Goal: Navigation & Orientation: Find specific page/section

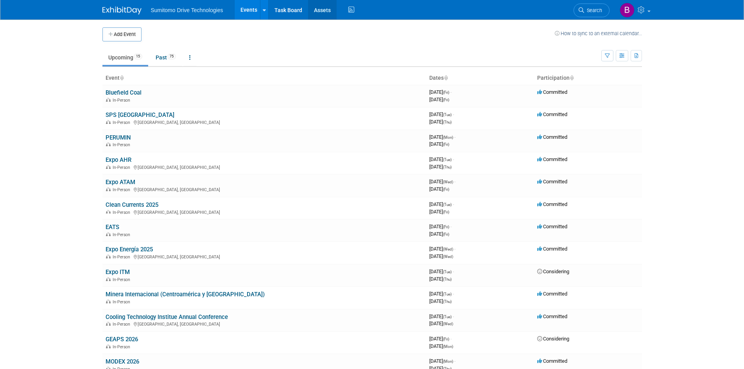
click at [318, 12] on link "Assets" at bounding box center [322, 10] width 29 height 20
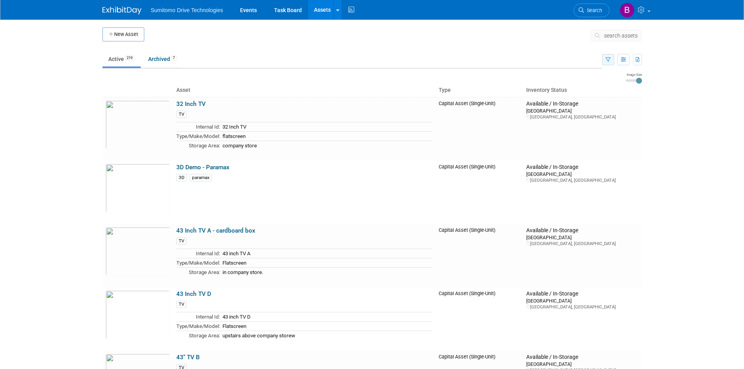
click at [606, 59] on icon "button" at bounding box center [607, 59] width 5 height 5
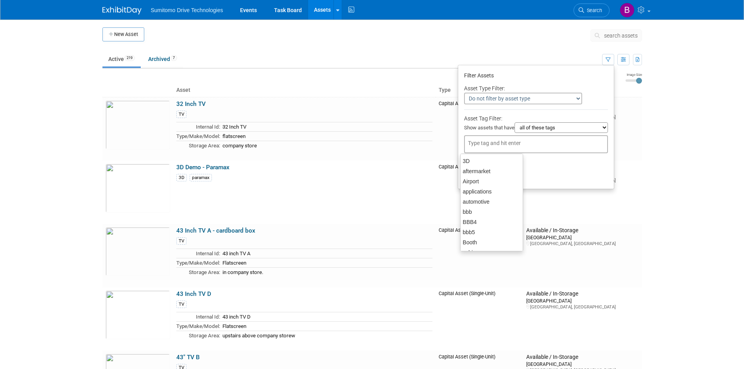
click at [561, 140] on div at bounding box center [536, 144] width 144 height 18
click at [487, 196] on div "moving" at bounding box center [491, 198] width 63 height 11
type input "moving"
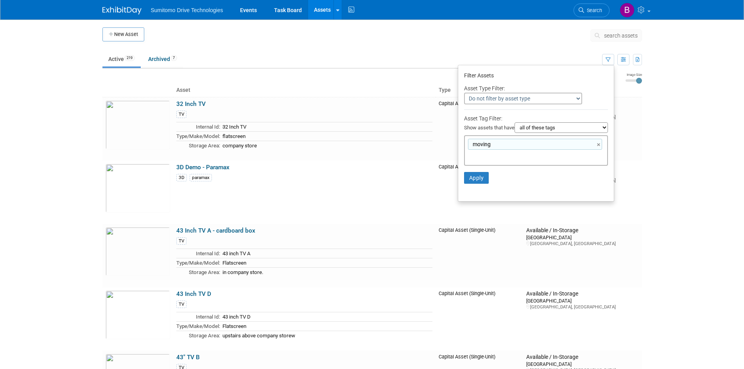
click at [479, 184] on li "Apply Clear Filters" at bounding box center [536, 177] width 156 height 23
click at [476, 177] on button "Apply" at bounding box center [476, 178] width 25 height 12
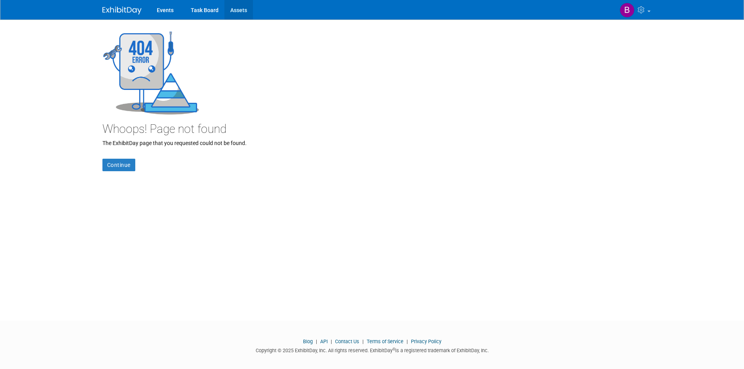
click at [243, 10] on link "Assets" at bounding box center [238, 10] width 29 height 20
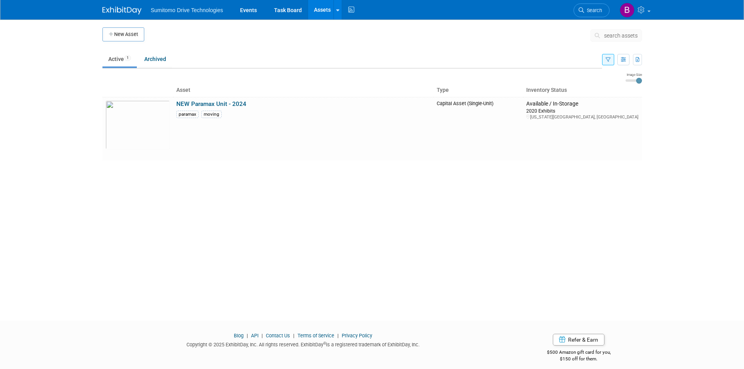
click at [609, 63] on button "button" at bounding box center [608, 59] width 12 height 11
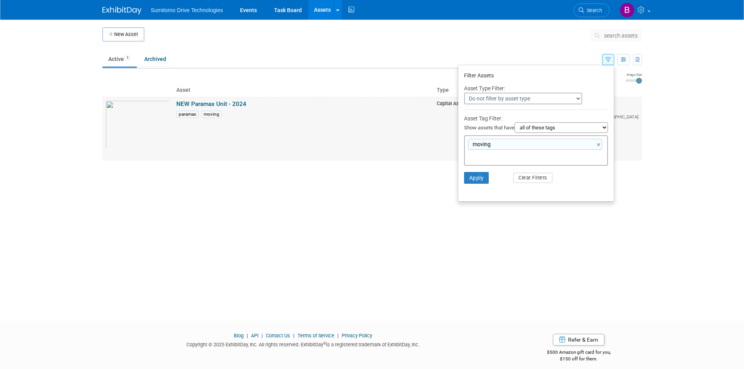
click at [254, 117] on div "paramax moving" at bounding box center [303, 113] width 254 height 9
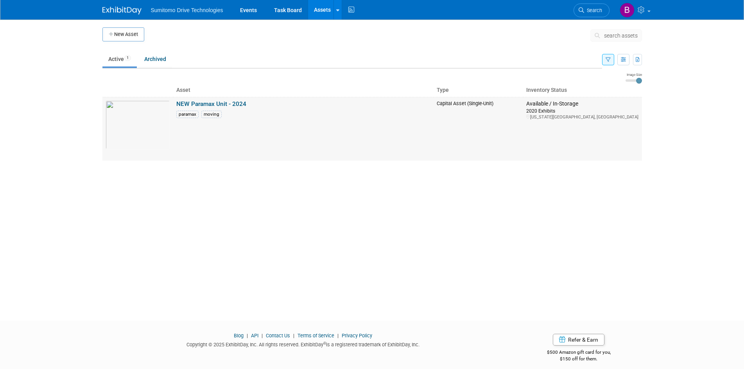
click at [244, 104] on link "NEW Paramax Unit - 2024" at bounding box center [211, 103] width 70 height 7
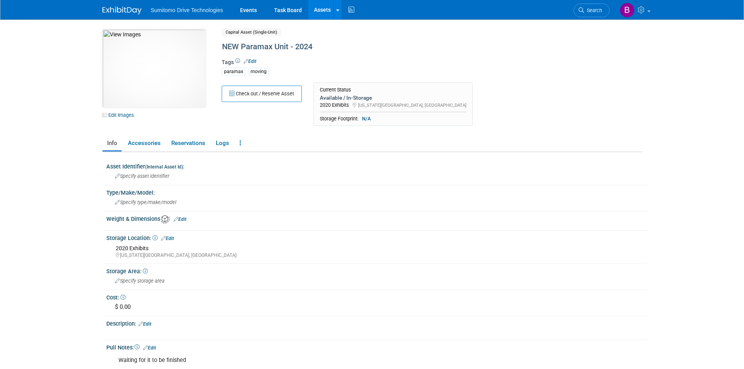
click at [258, 72] on div "moving" at bounding box center [258, 72] width 21 height 8
click at [269, 72] on div "paramax moving" at bounding box center [400, 70] width 356 height 9
click at [252, 61] on link "Edit" at bounding box center [250, 61] width 13 height 5
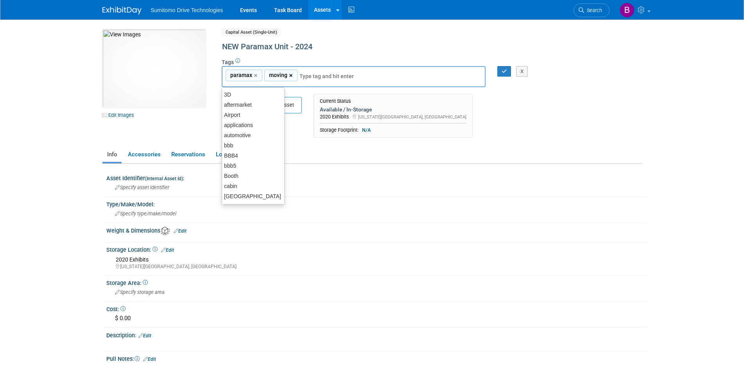
click at [292, 76] on link "×" at bounding box center [291, 75] width 5 height 9
type input "paramax"
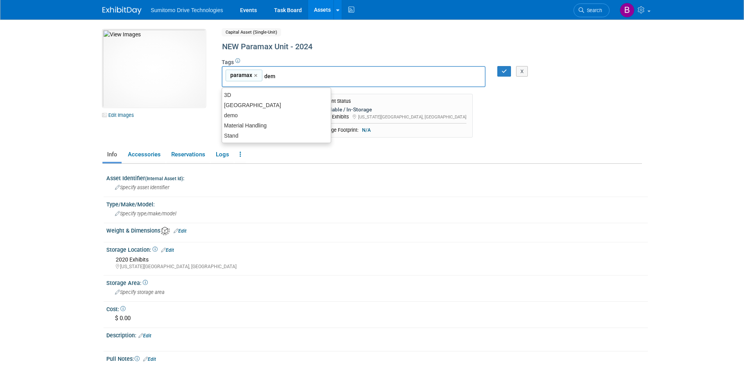
type input "demo"
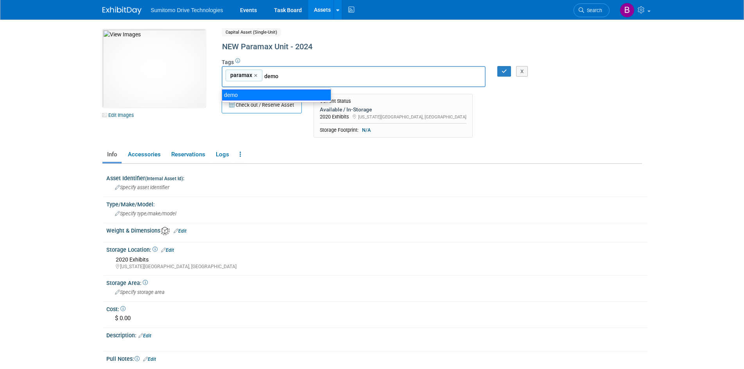
click at [247, 91] on div "demo" at bounding box center [276, 95] width 109 height 11
type input "paramax, demo"
click at [503, 68] on button "button" at bounding box center [504, 71] width 14 height 11
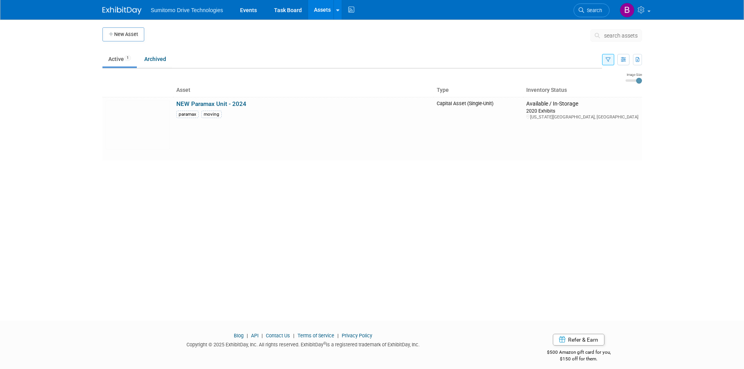
click at [612, 63] on button "button" at bounding box center [608, 59] width 12 height 11
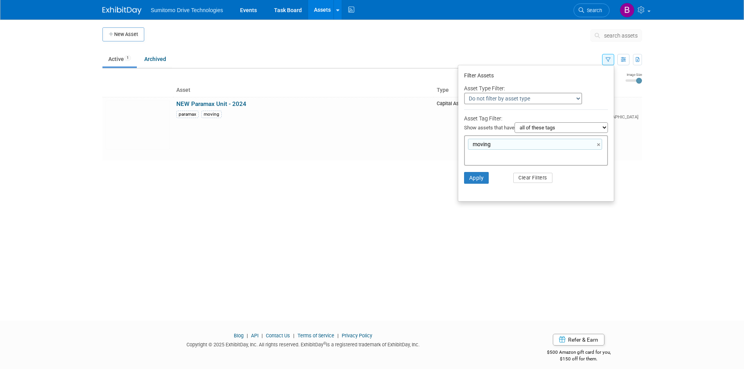
click at [544, 129] on select "all of these tags any one of these tags only and exactly these specific tags" at bounding box center [560, 127] width 93 height 11
click at [500, 156] on input "text" at bounding box center [499, 156] width 63 height 8
click at [594, 143] on div "moving ×" at bounding box center [535, 144] width 134 height 11
type input "moving"
click at [597, 145] on link "×" at bounding box center [599, 144] width 5 height 9
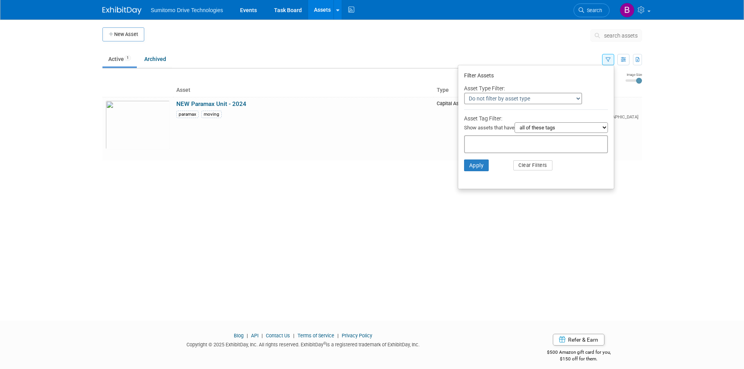
click at [661, 210] on body "Sumitomo Drive Technologies Events Task Board Assets New Asset Search Assets Bu…" at bounding box center [372, 184] width 744 height 369
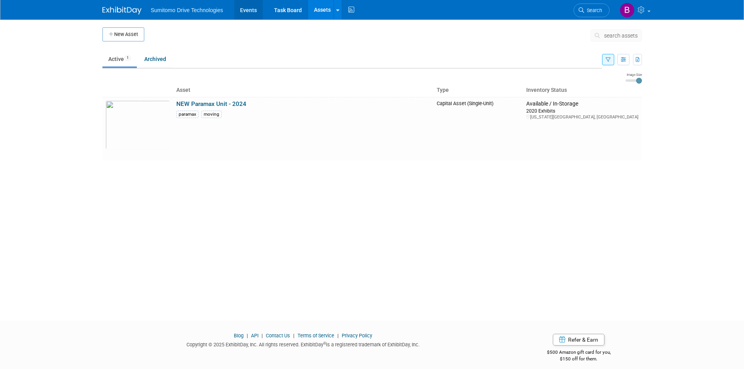
click at [254, 9] on link "Events" at bounding box center [248, 10] width 29 height 20
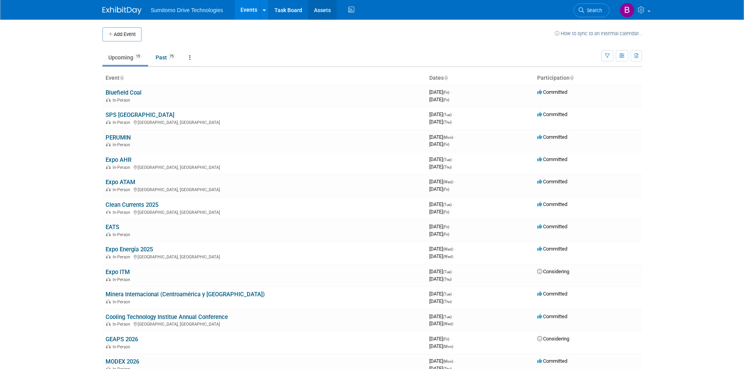
click at [320, 12] on link "Assets" at bounding box center [322, 10] width 29 height 20
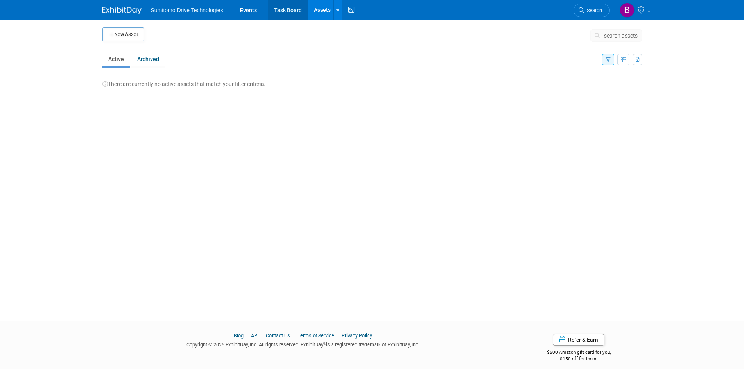
click at [282, 11] on link "Task Board" at bounding box center [287, 10] width 39 height 20
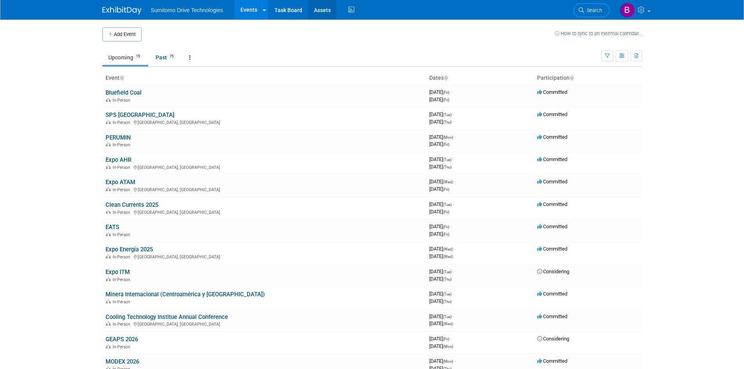
click at [322, 5] on link "Assets" at bounding box center [322, 10] width 29 height 20
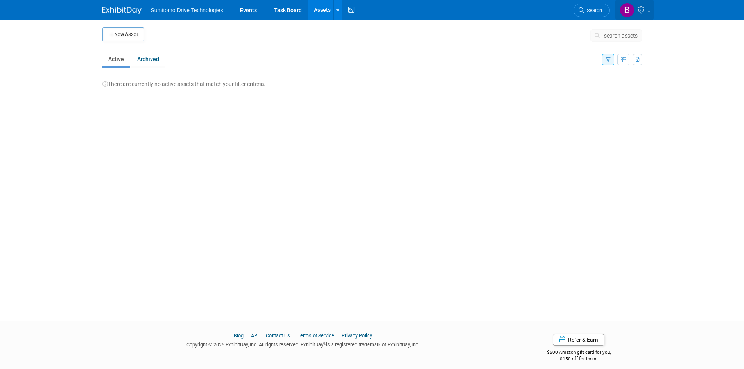
click at [630, 7] on img at bounding box center [627, 10] width 15 height 15
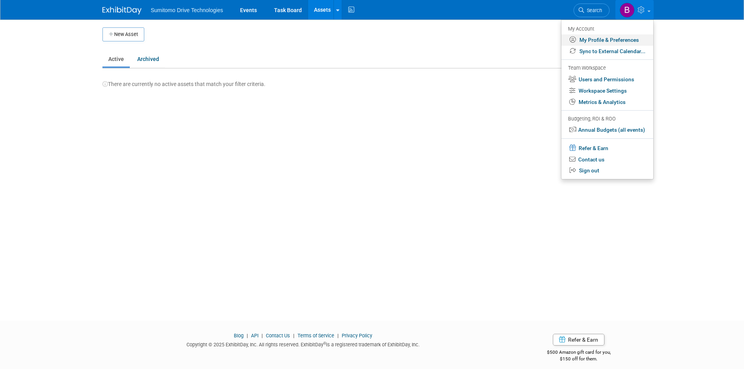
click at [628, 35] on link "My Profile & Preferences" at bounding box center [607, 39] width 92 height 11
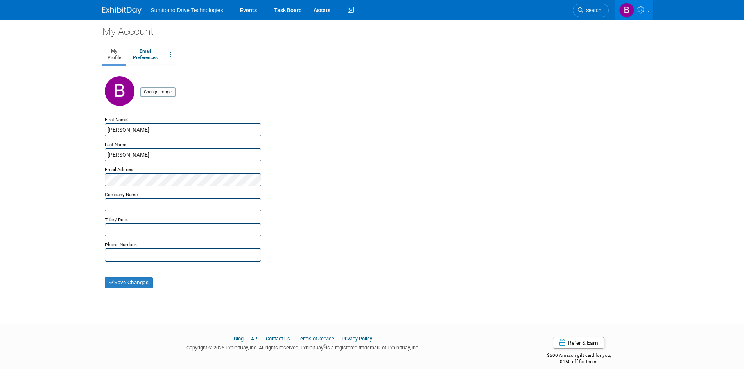
click at [644, 10] on icon at bounding box center [641, 9] width 9 height 7
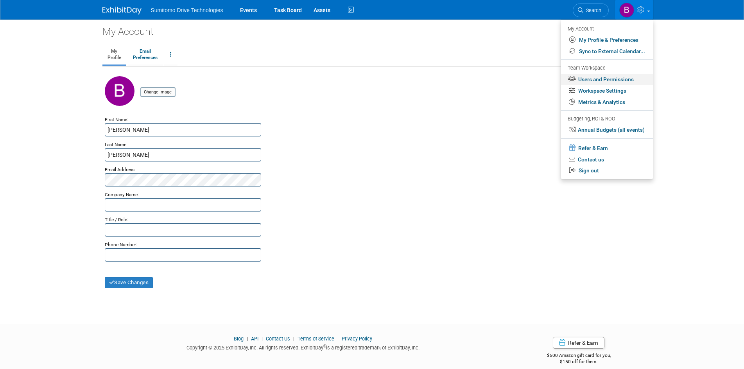
click at [614, 77] on link "Users and Permissions" at bounding box center [607, 79] width 92 height 11
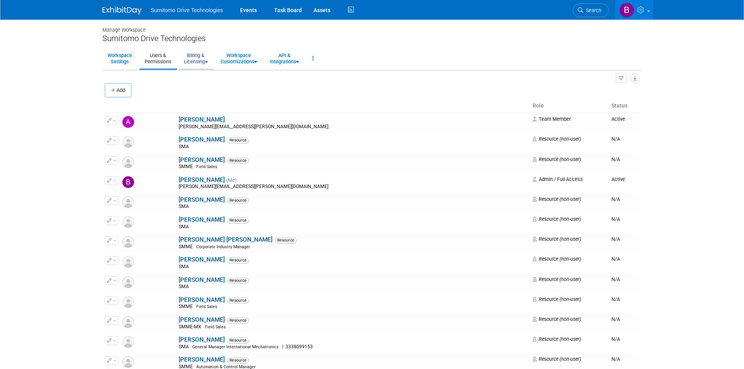
click at [208, 53] on link "Billing & Licensing" at bounding box center [196, 58] width 34 height 19
click at [251, 9] on link "Events" at bounding box center [248, 10] width 29 height 20
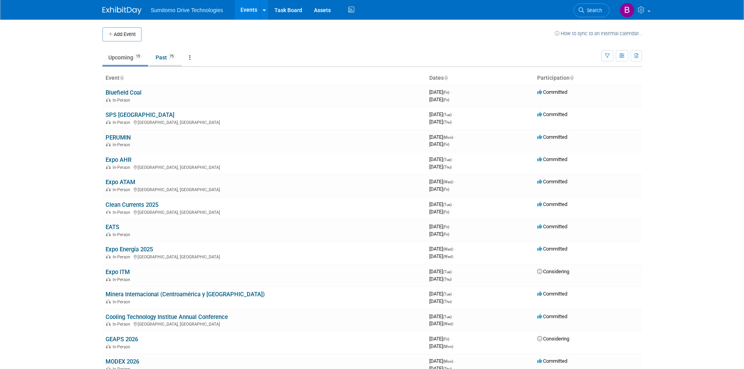
click at [175, 63] on link "Past 75" at bounding box center [166, 57] width 32 height 15
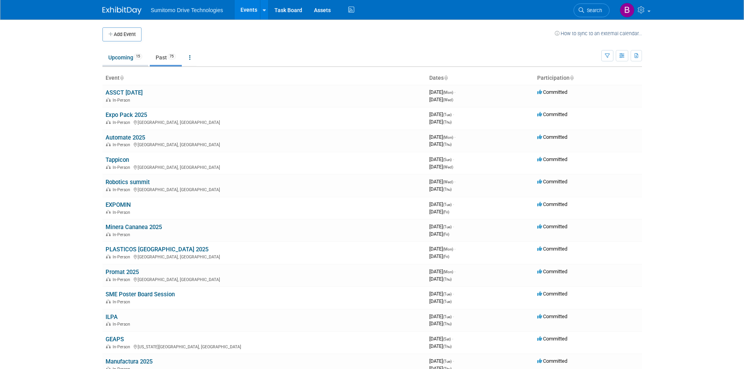
click at [133, 60] on link "Upcoming 15" at bounding box center [125, 57] width 46 height 15
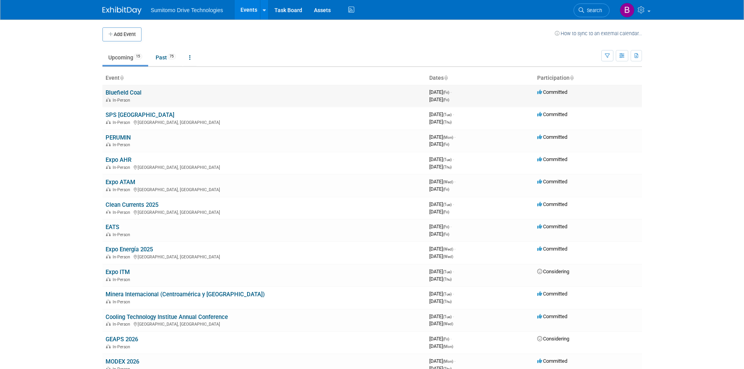
click at [128, 93] on link "Bluefield Coal" at bounding box center [124, 92] width 36 height 7
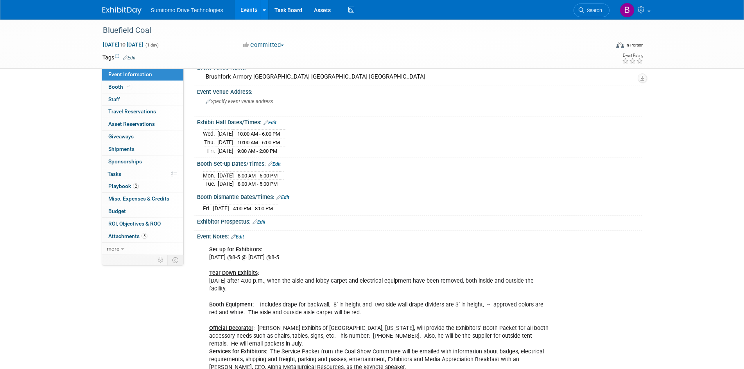
scroll to position [156, 0]
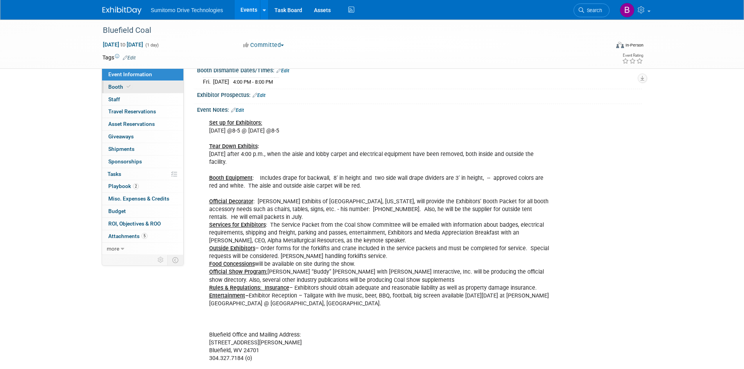
click at [132, 91] on link "Booth" at bounding box center [142, 87] width 81 height 12
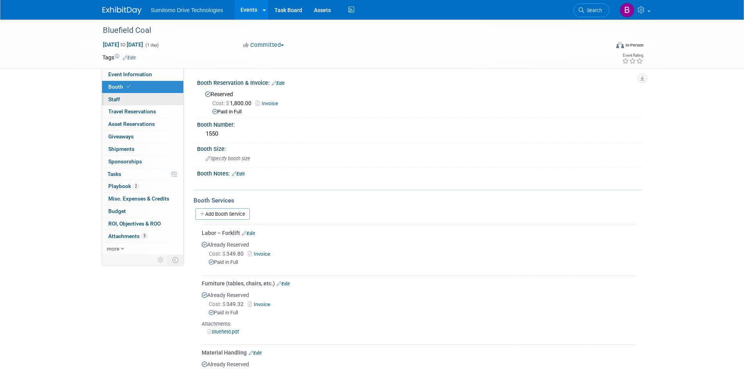
click at [140, 99] on link "0 Staff 0" at bounding box center [142, 99] width 81 height 12
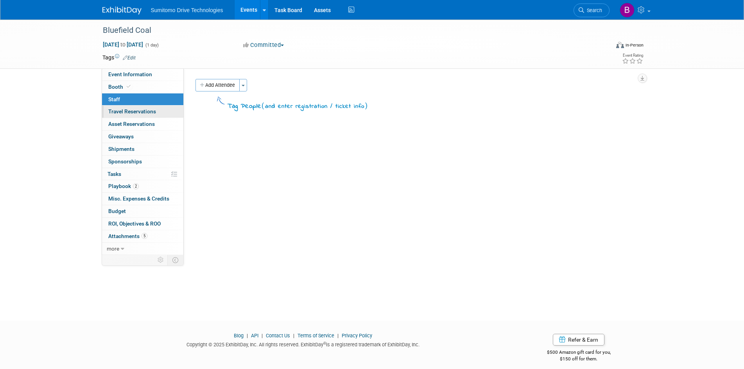
click at [143, 109] on span "Travel Reservations 0" at bounding box center [132, 111] width 48 height 6
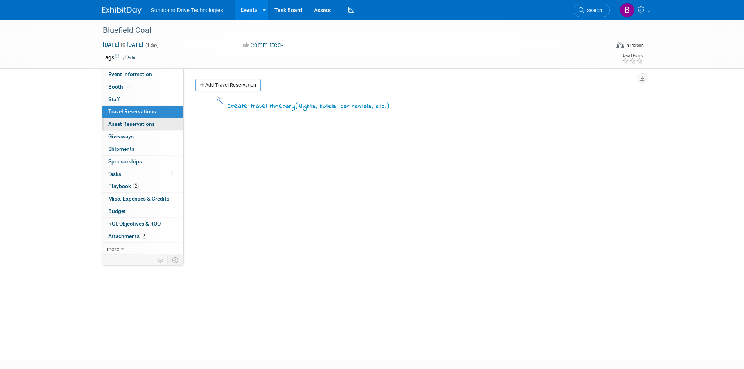
click at [149, 120] on link "0 Asset Reservations 0" at bounding box center [142, 124] width 81 height 12
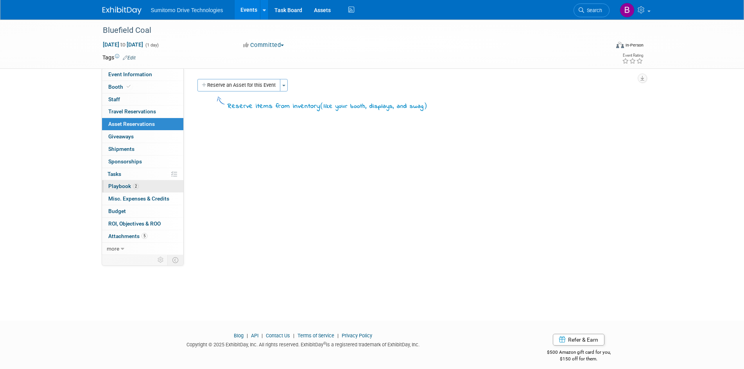
click at [143, 183] on link "2 Playbook 2" at bounding box center [142, 186] width 81 height 12
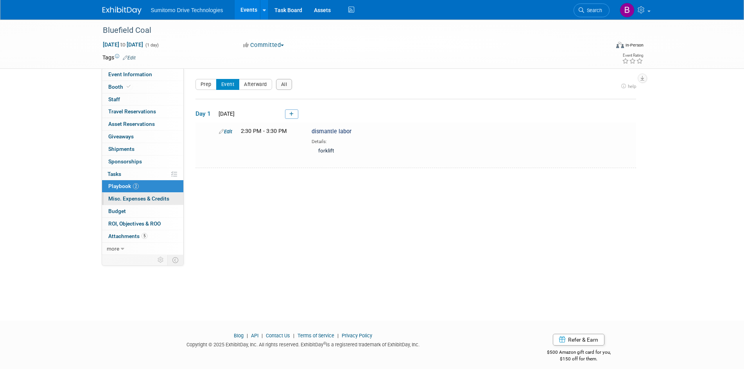
click at [155, 195] on link "0 Misc. Expenses & Credits 0" at bounding box center [142, 199] width 81 height 12
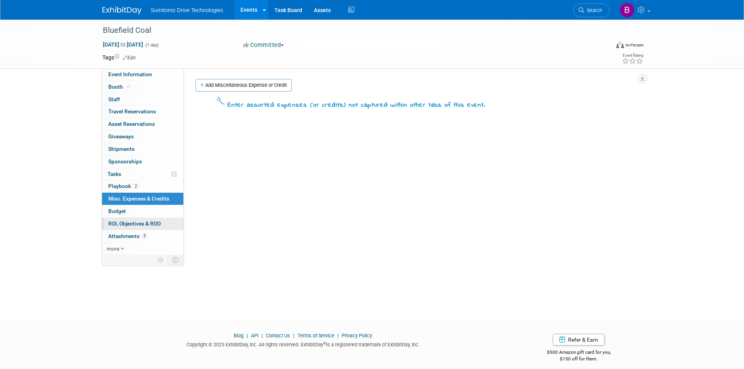
click at [157, 220] on span "ROI, Objectives & ROO 0" at bounding box center [134, 223] width 52 height 6
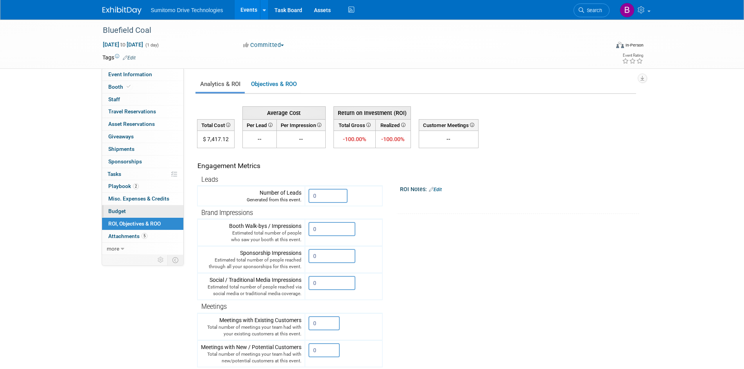
click at [158, 211] on link "Budget" at bounding box center [142, 211] width 81 height 12
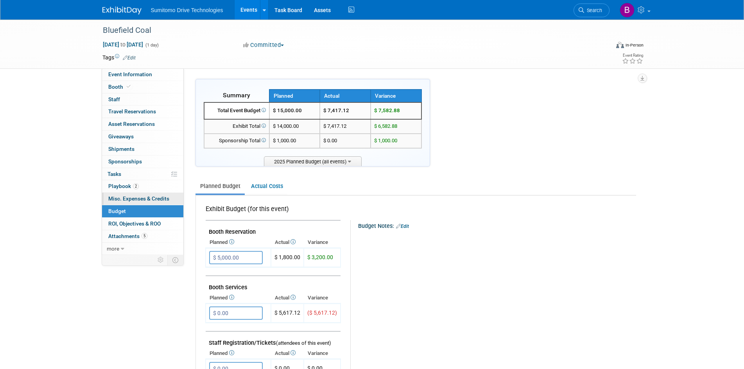
click at [154, 197] on span "Misc. Expenses & Credits 0" at bounding box center [138, 198] width 61 height 6
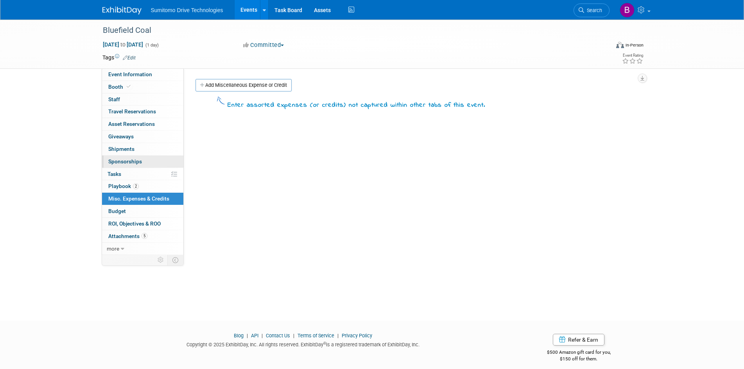
click at [137, 159] on span "Sponsorships 0" at bounding box center [125, 161] width 34 height 6
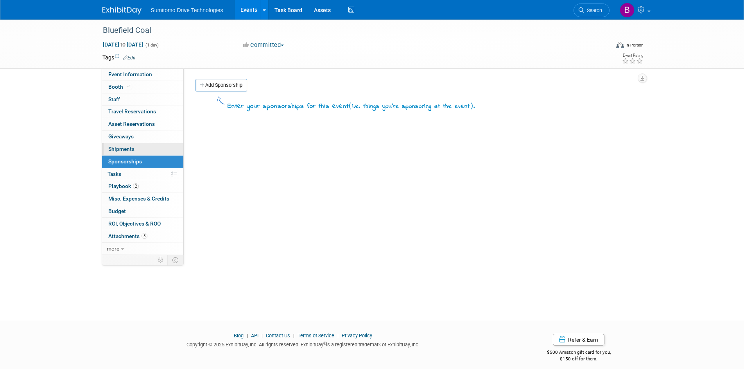
click at [137, 145] on link "0 Shipments 0" at bounding box center [142, 149] width 81 height 12
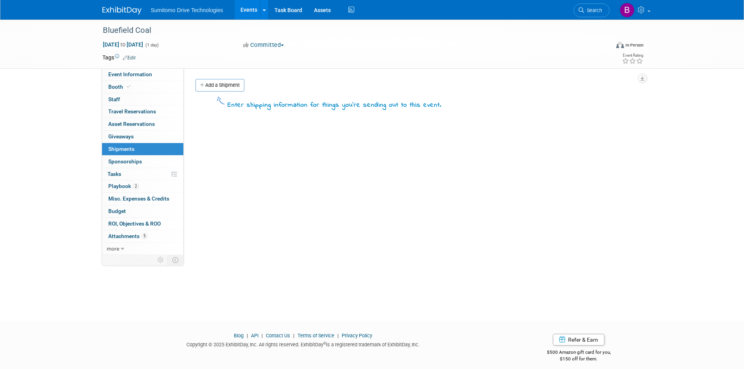
click at [144, 161] on link "0 Sponsorships 0" at bounding box center [142, 162] width 81 height 12
